Goal: Use online tool/utility: Utilize a website feature to perform a specific function

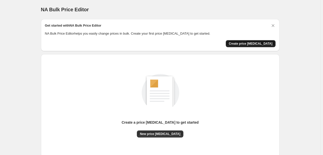
click at [251, 43] on span "Create price [MEDICAL_DATA]" at bounding box center [251, 44] width 44 height 4
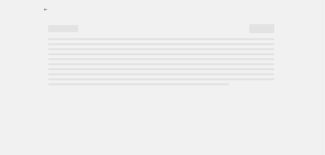
select select "percentage"
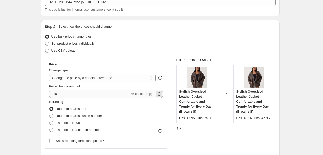
scroll to position [39, 0]
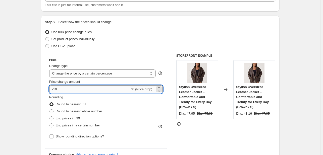
click at [63, 89] on input "-10" at bounding box center [89, 89] width 81 height 8
drag, startPoint x: 54, startPoint y: 89, endPoint x: 51, endPoint y: 89, distance: 2.8
click at [51, 89] on input "-10" at bounding box center [89, 89] width 81 height 8
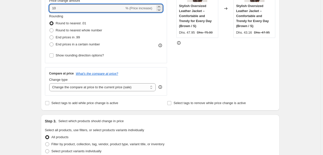
scroll to position [121, 0]
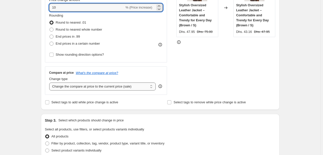
type input "10"
click at [74, 86] on select "Change the compare at price to the current price (sale) Change the compare at p…" at bounding box center [102, 87] width 107 height 8
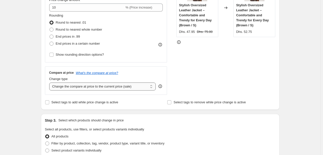
select select "remove"
click at [50, 83] on select "Change the compare at price to the current price (sale) Change the compare at p…" at bounding box center [102, 87] width 107 height 8
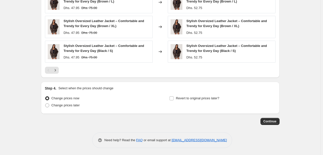
scroll to position [355, 0]
